Goal: Use online tool/utility

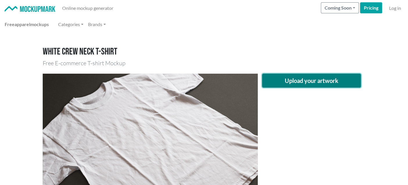
click at [300, 83] on button "Upload your artwork" at bounding box center [311, 81] width 99 height 14
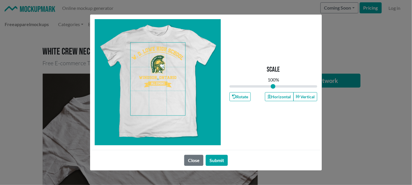
click at [160, 66] on span at bounding box center [158, 79] width 55 height 73
click at [283, 97] on button "Horizontal" at bounding box center [279, 96] width 28 height 9
click at [216, 162] on button "Submit" at bounding box center [217, 160] width 22 height 11
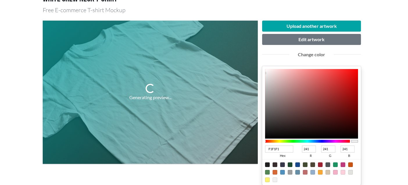
scroll to position [87, 0]
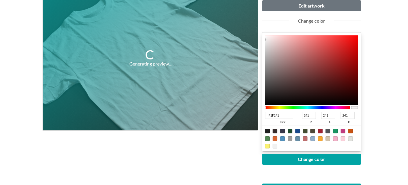
click at [305, 108] on div at bounding box center [307, 107] width 85 height 3
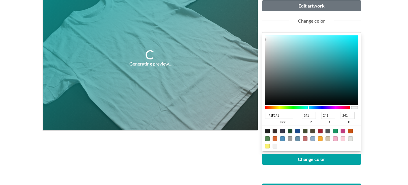
click at [308, 108] on div at bounding box center [307, 107] width 85 height 3
click at [308, 108] on div at bounding box center [308, 108] width 1 height 2
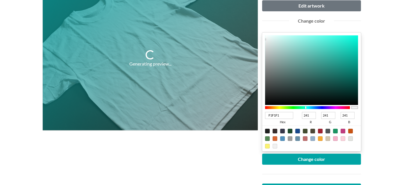
click at [306, 108] on div at bounding box center [307, 107] width 85 height 3
click at [301, 109] on div at bounding box center [307, 107] width 85 height 5
click at [316, 108] on div at bounding box center [307, 107] width 85 height 3
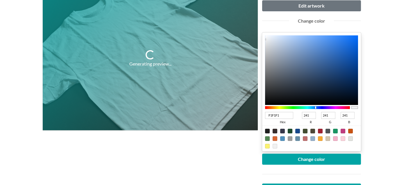
click at [323, 108] on div at bounding box center [307, 107] width 85 height 3
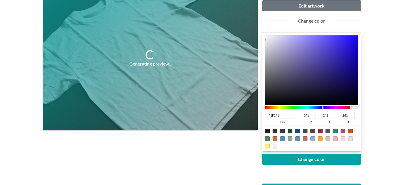
click at [297, 107] on div at bounding box center [307, 107] width 85 height 3
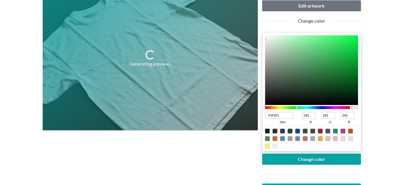
click at [300, 107] on div at bounding box center [307, 107] width 85 height 3
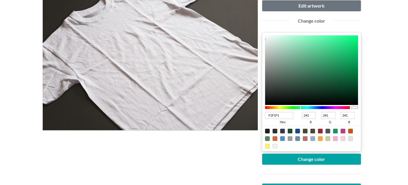
click at [303, 107] on div at bounding box center [307, 107] width 85 height 3
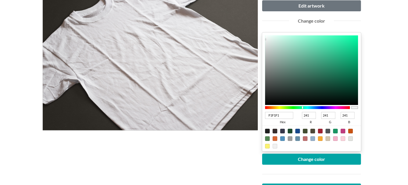
type input "0C4431"
type input "12"
type input "68"
type input "49"
click at [341, 86] on div at bounding box center [311, 70] width 93 height 70
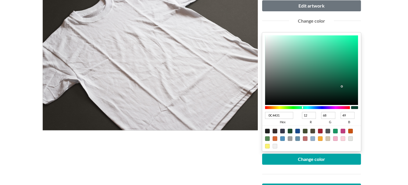
type input "07422E"
type input "7"
type input "66"
type input "46"
click at [348, 87] on div at bounding box center [311, 70] width 93 height 70
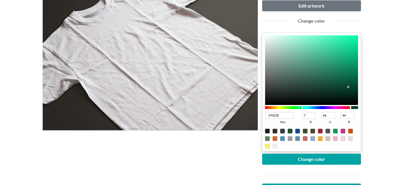
type input "063827"
type input "6"
type input "56"
type input "39"
click at [348, 90] on div at bounding box center [311, 70] width 93 height 70
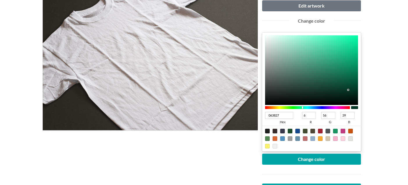
type input "093828"
type input "9"
type input "40"
click at [343, 90] on div at bounding box center [311, 70] width 93 height 70
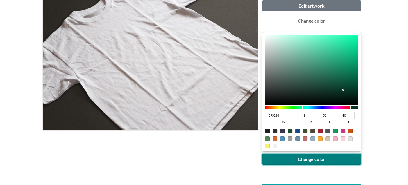
click at [324, 157] on button "Change color" at bounding box center [311, 159] width 99 height 11
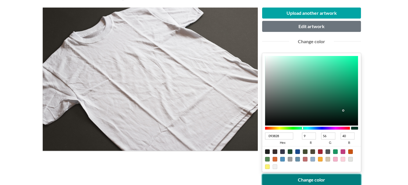
scroll to position [58, 0]
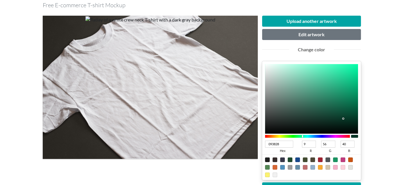
type input "063525"
type input "6"
type input "53"
type input "37"
click at [347, 119] on div at bounding box center [311, 99] width 93 height 70
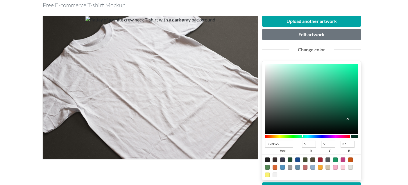
type input "063324"
type input "51"
type input "36"
click at [347, 120] on div at bounding box center [311, 99] width 93 height 70
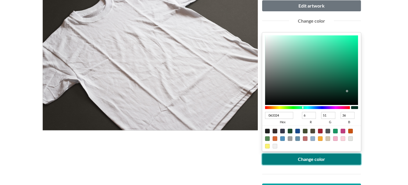
click at [317, 159] on button "Change color" at bounding box center [311, 159] width 99 height 11
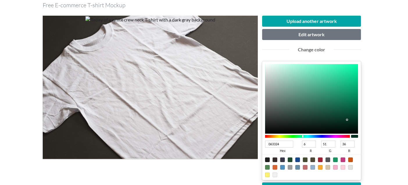
type input "0A2D21"
type input "10"
type input "45"
type input "33"
click at [337, 121] on div at bounding box center [311, 99] width 93 height 70
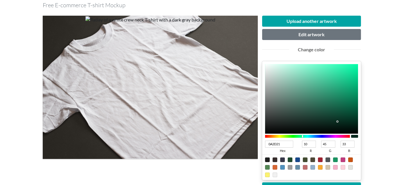
type input "09281E"
type input "9"
type input "40"
type input "30"
click at [337, 123] on div at bounding box center [311, 99] width 93 height 70
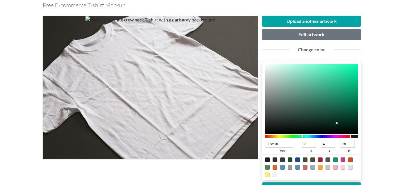
type input "0A2A20"
type input "10"
type input "42"
type input "32"
click at [336, 122] on div at bounding box center [311, 99] width 93 height 70
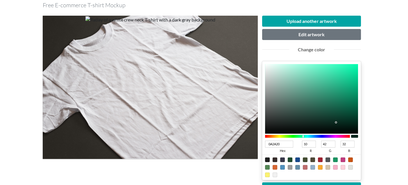
type input "0A2C21"
type input "44"
type input "33"
click at [336, 122] on div at bounding box center [336, 121] width 1 height 1
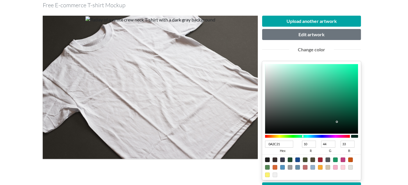
type input "0A2A20"
type input "42"
type input "32"
click at [336, 122] on div at bounding box center [311, 99] width 93 height 70
click at [317, 183] on button "Change color" at bounding box center [311, 188] width 99 height 11
